Goal: Task Accomplishment & Management: Manage account settings

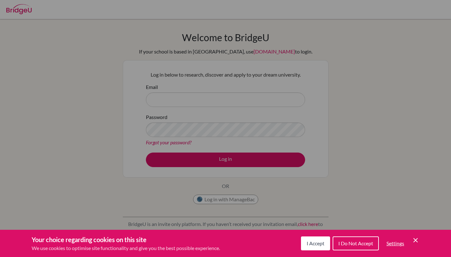
click at [261, 107] on div "Cookie Preferences" at bounding box center [225, 128] width 451 height 257
click at [204, 101] on div "Cookie Preferences" at bounding box center [225, 128] width 451 height 257
click at [309, 252] on div "Your choice regarding cookies on this site We use cookies to optimise site func…" at bounding box center [225, 243] width 451 height 27
click at [310, 247] on button "I Accept" at bounding box center [315, 243] width 29 height 14
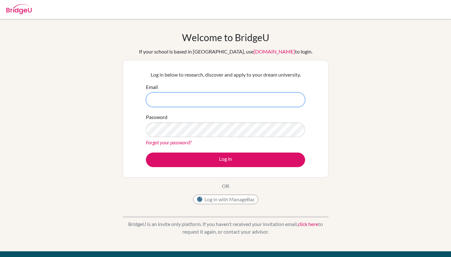
click at [179, 99] on input "Email" at bounding box center [225, 99] width 159 height 15
type input "[EMAIL_ADDRESS][DOMAIN_NAME]"
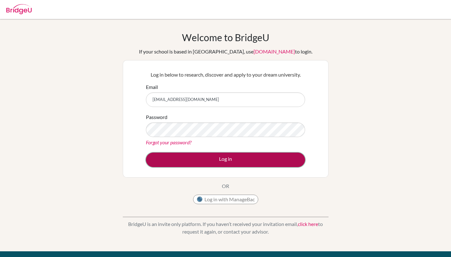
click at [187, 157] on button "Log in" at bounding box center [225, 159] width 159 height 15
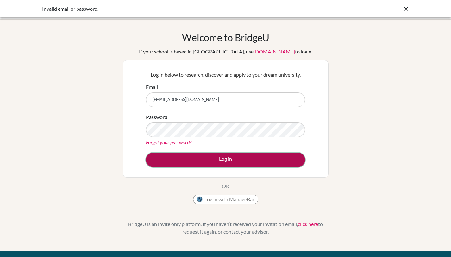
click at [185, 157] on button "Log in" at bounding box center [225, 159] width 159 height 15
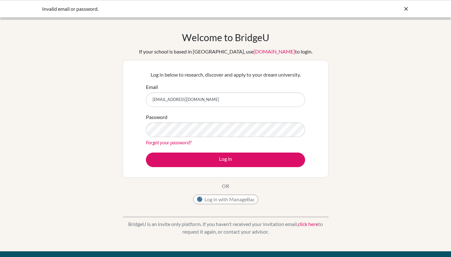
click at [199, 103] on input "[EMAIL_ADDRESS][DOMAIN_NAME]" at bounding box center [225, 99] width 159 height 15
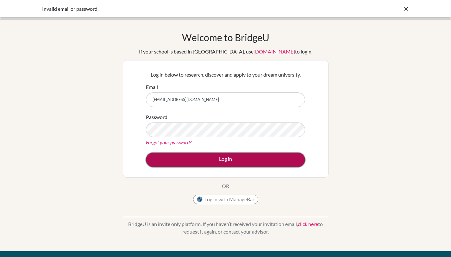
click at [187, 159] on button "Log in" at bounding box center [225, 159] width 159 height 15
click at [186, 154] on button "Log in" at bounding box center [225, 159] width 159 height 15
